Goal: Navigation & Orientation: Find specific page/section

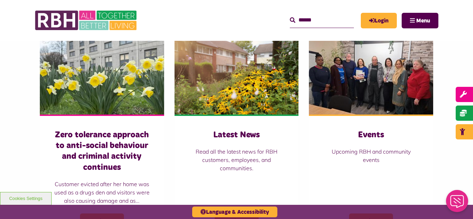
scroll to position [485, 0]
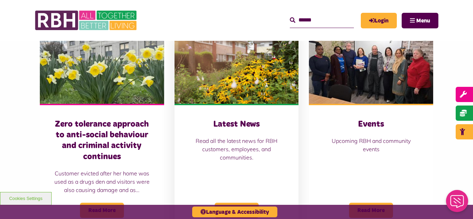
click at [244, 92] on img at bounding box center [237, 65] width 124 height 78
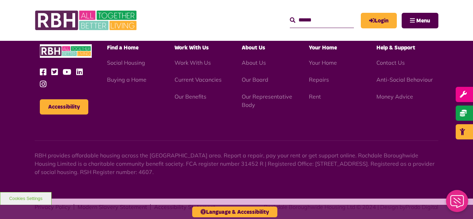
scroll to position [754, 0]
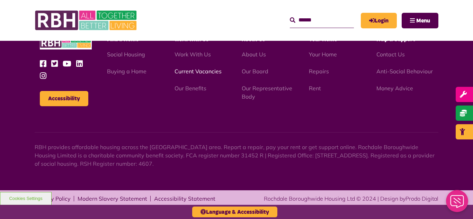
click at [194, 71] on link "Current Vacancies" at bounding box center [198, 71] width 47 height 7
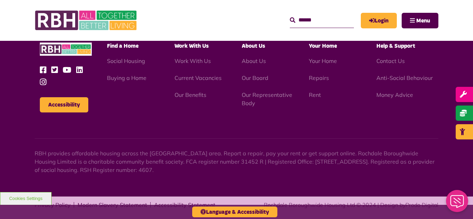
scroll to position [836, 0]
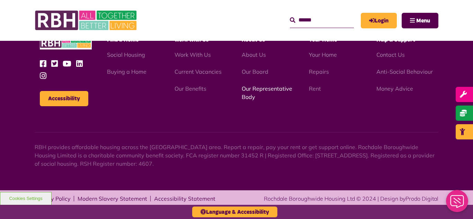
click at [260, 91] on link "Our Representative Body" at bounding box center [267, 92] width 51 height 15
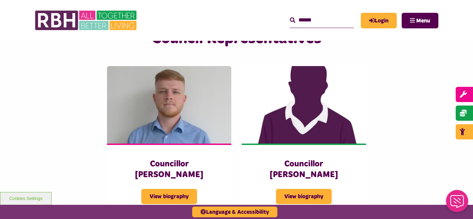
scroll to position [1511, 0]
